Goal: Task Accomplishment & Management: Manage account settings

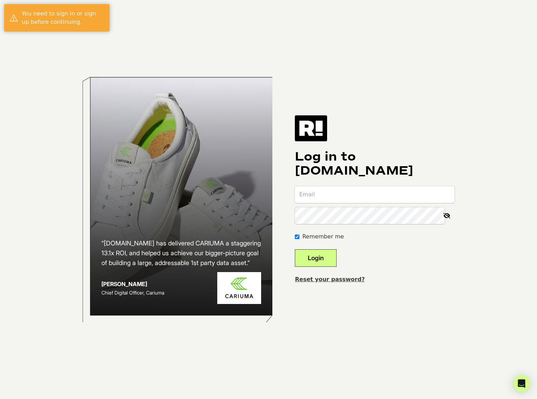
click at [340, 194] on input "email" at bounding box center [375, 194] width 160 height 17
type input "[PERSON_NAME][EMAIL_ADDRESS][DOMAIN_NAME]"
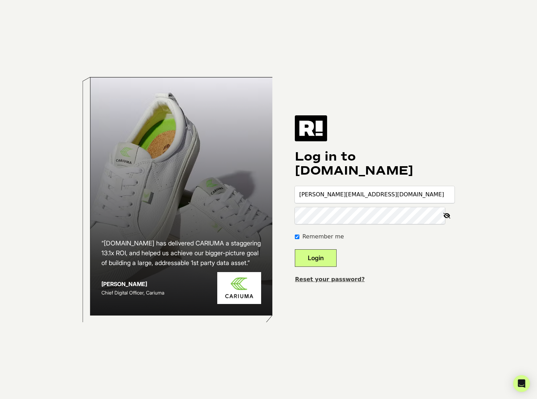
click at [295, 250] on button "Login" at bounding box center [316, 259] width 42 height 18
type input "[PERSON_NAME][EMAIL_ADDRESS][DOMAIN_NAME]"
click at [295, 250] on button "Login" at bounding box center [316, 259] width 42 height 18
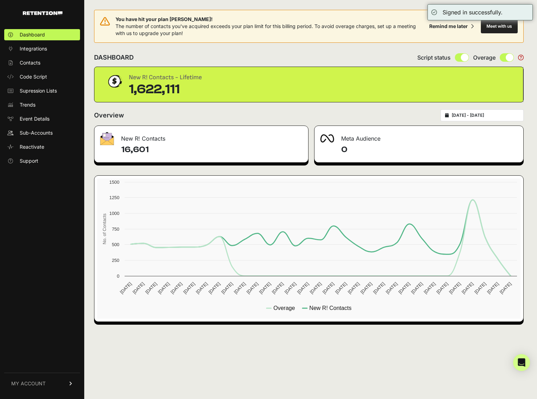
click at [33, 385] on span "MY ACCOUNT" at bounding box center [28, 383] width 34 height 7
click at [32, 363] on span "Billing" at bounding box center [26, 360] width 13 height 7
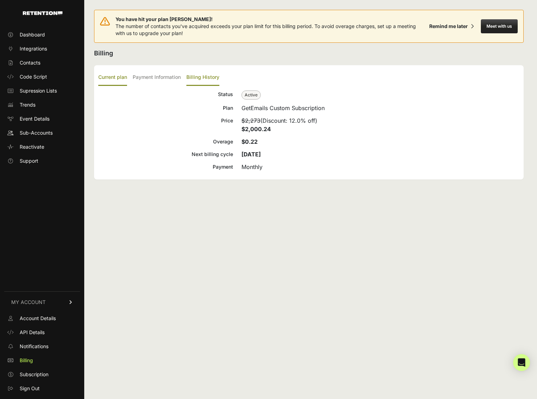
click at [201, 77] on label "Billing History" at bounding box center [202, 77] width 33 height 16
click at [0, 0] on input "Billing History" at bounding box center [0, 0] width 0 height 0
